Goal: Task Accomplishment & Management: Manage account settings

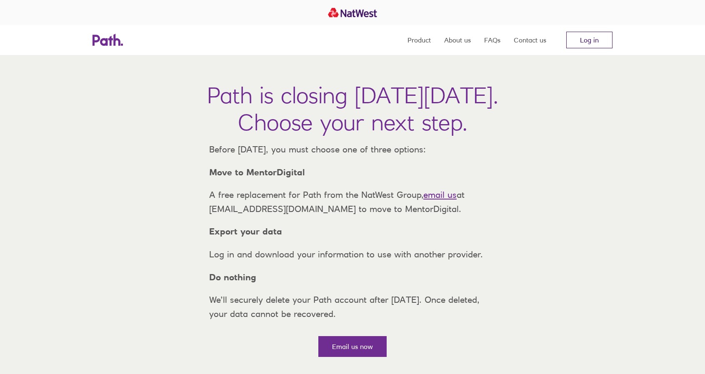
click at [587, 45] on link "Log in" at bounding box center [589, 40] width 46 height 17
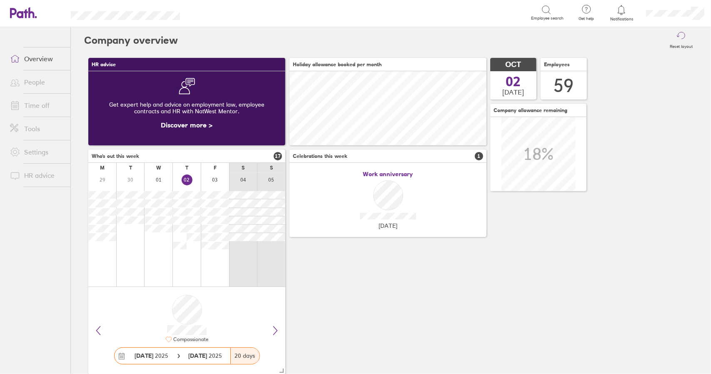
scroll to position [74, 197]
click at [40, 104] on link "Time off" at bounding box center [36, 105] width 67 height 17
